Goal: Information Seeking & Learning: Learn about a topic

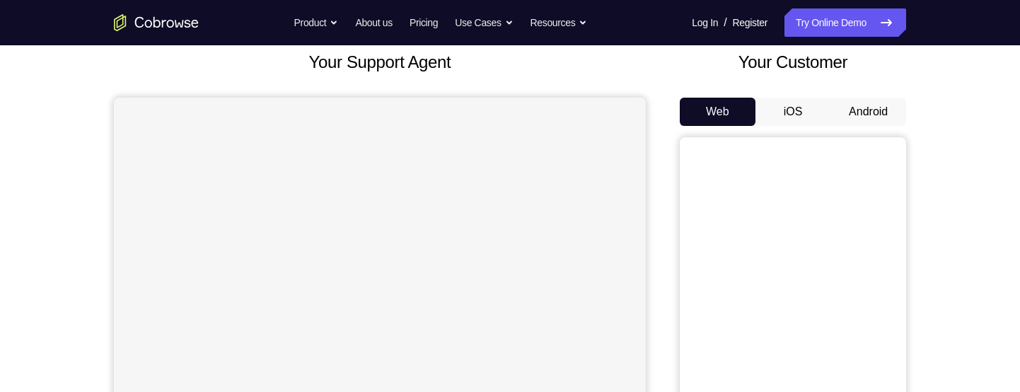
scroll to position [84, 0]
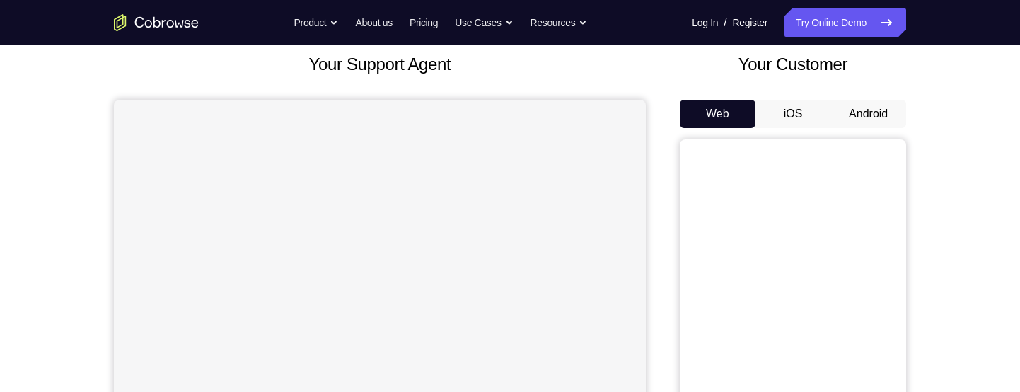
click at [873, 105] on button "Android" at bounding box center [869, 114] width 76 height 28
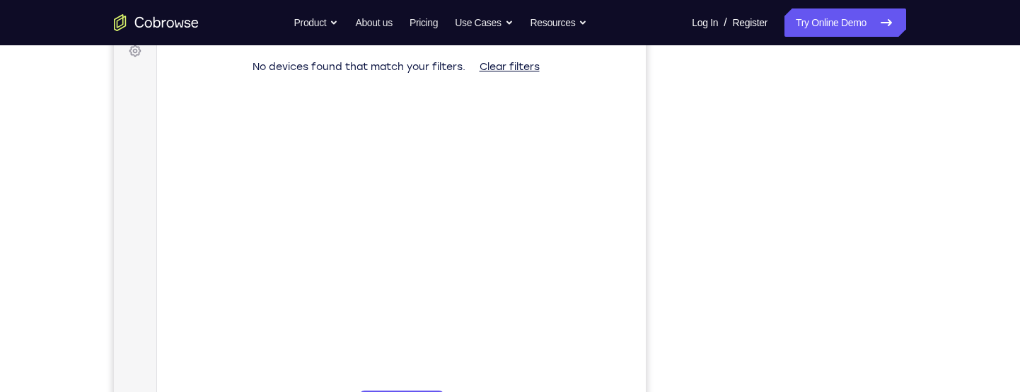
scroll to position [196, 0]
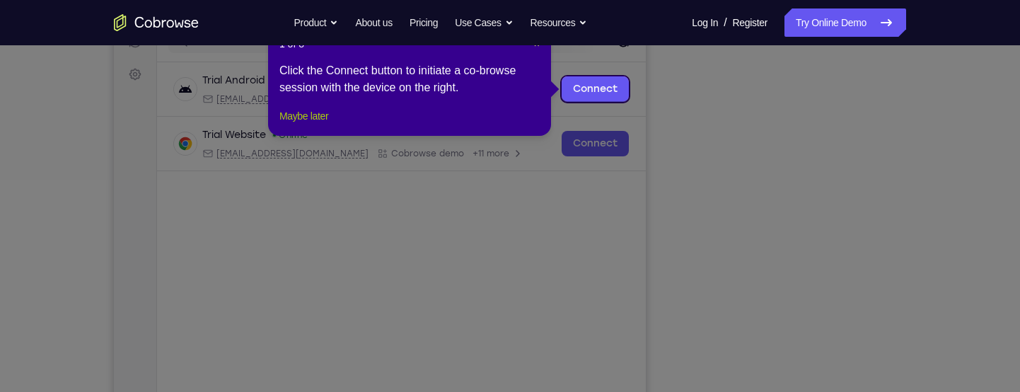
click at [321, 125] on button "Maybe later" at bounding box center [303, 116] width 49 height 17
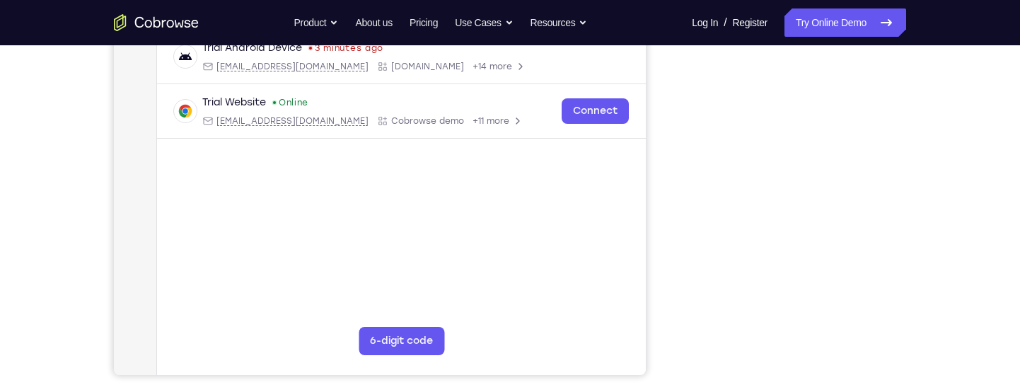
scroll to position [228, 0]
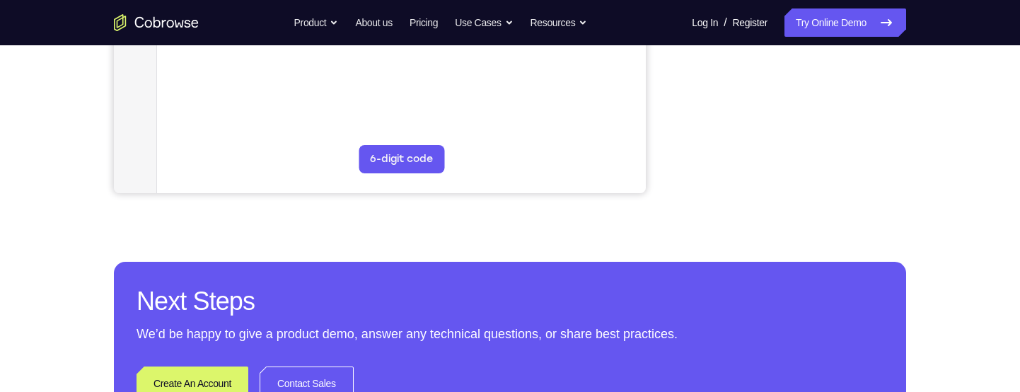
scroll to position [468, 0]
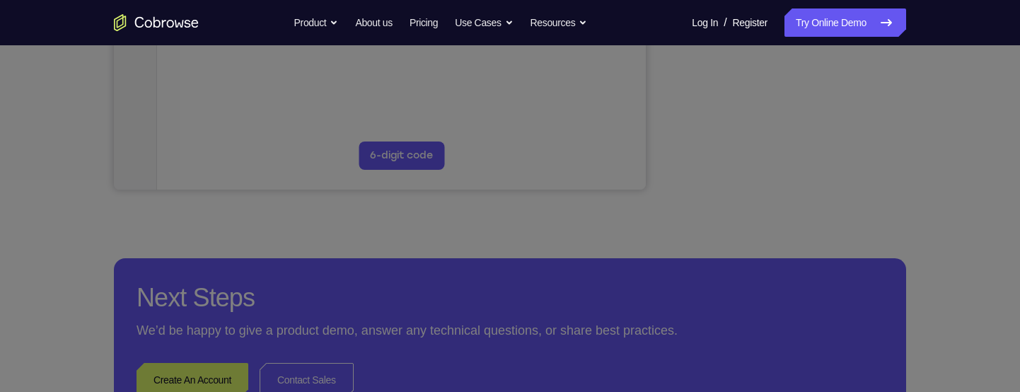
click at [789, 163] on icon at bounding box center [510, 97] width 1020 height 589
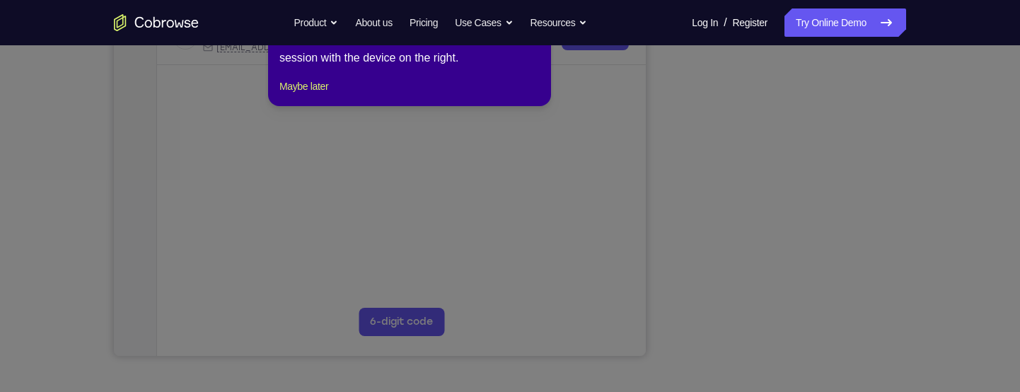
scroll to position [297, 0]
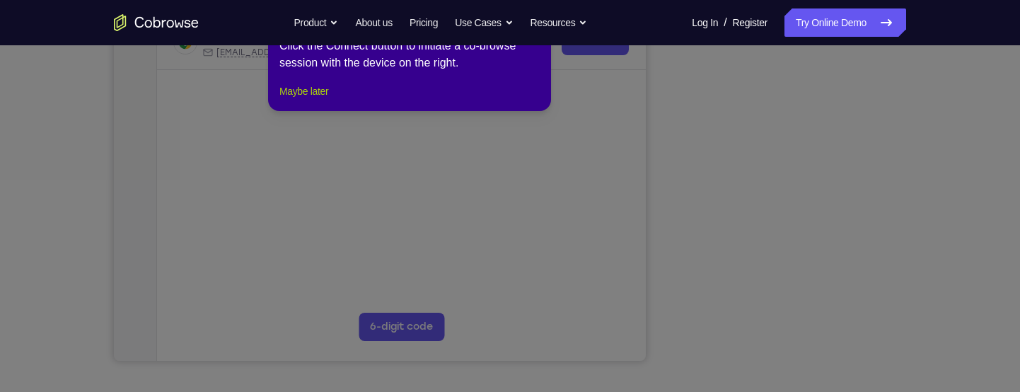
click at [303, 100] on button "Maybe later" at bounding box center [303, 91] width 49 height 17
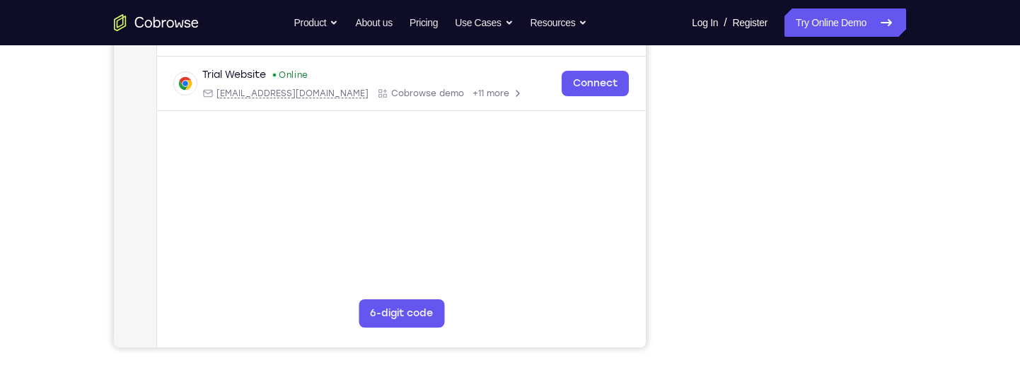
scroll to position [311, 0]
click at [966, 200] on div "Your Support Agent Your Customer Web iOS Android Next Steps We’d be happy to gi…" at bounding box center [510, 200] width 1020 height 933
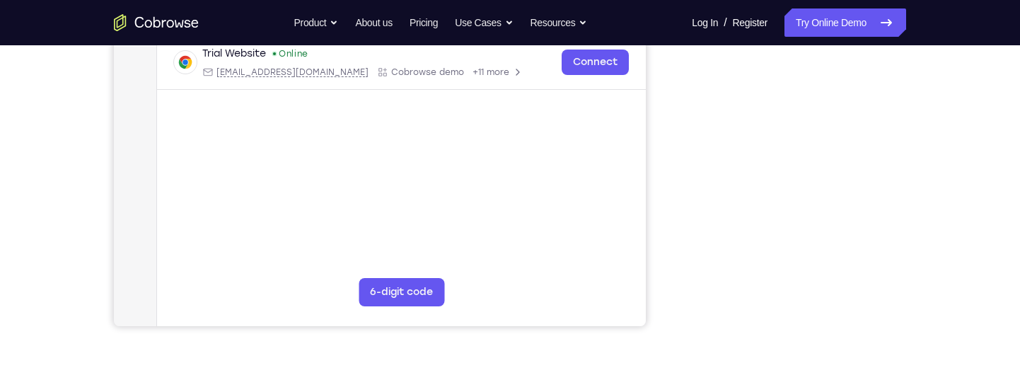
scroll to position [333, 0]
